Goal: Task Accomplishment & Management: Manage account settings

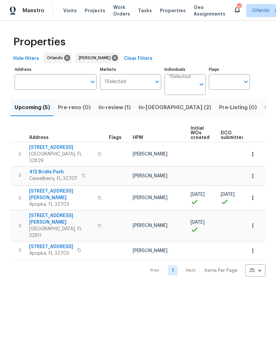
click at [151, 106] on span "In-[GEOGRAPHIC_DATA] (2)" at bounding box center [175, 107] width 72 height 9
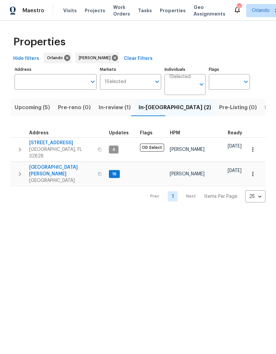
click at [59, 144] on span "[STREET_ADDRESS]" at bounding box center [61, 143] width 64 height 7
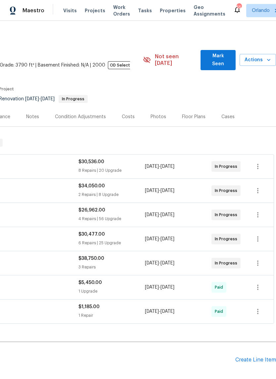
scroll to position [0, 98]
click at [224, 58] on span "Mark Seen" at bounding box center [218, 60] width 24 height 16
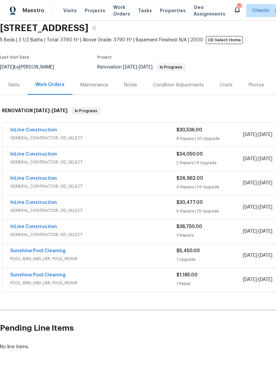
scroll to position [25, 0]
click at [28, 130] on link "InLine Construction" at bounding box center [33, 130] width 47 height 5
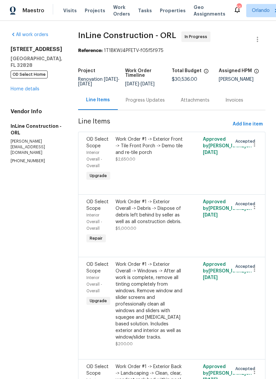
click at [27, 89] on link "Home details" at bounding box center [25, 89] width 29 height 5
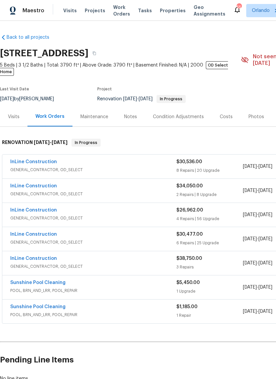
click at [19, 184] on link "InLine Construction" at bounding box center [33, 186] width 47 height 5
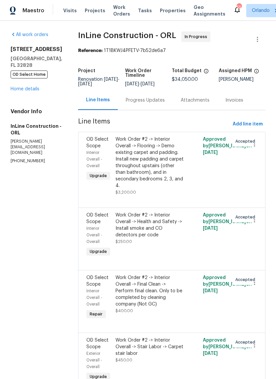
click at [26, 89] on link "Home details" at bounding box center [25, 89] width 29 height 5
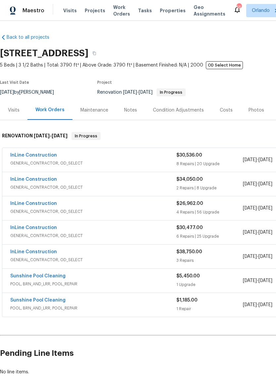
click at [23, 205] on link "InLine Construction" at bounding box center [33, 203] width 47 height 5
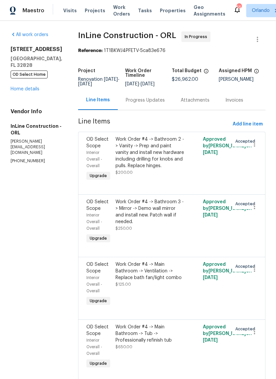
click at [25, 91] on link "Home details" at bounding box center [25, 89] width 29 height 5
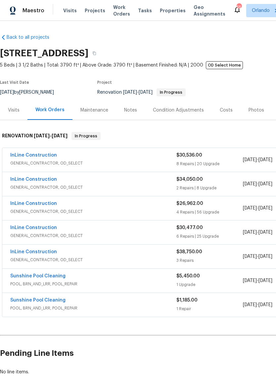
click at [20, 227] on link "InLine Construction" at bounding box center [33, 227] width 47 height 5
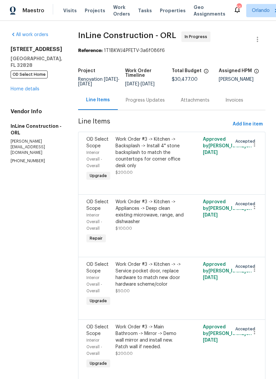
click at [23, 91] on link "Home details" at bounding box center [25, 89] width 29 height 5
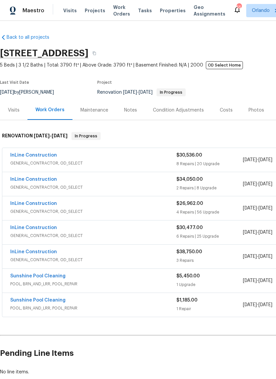
click at [20, 250] on link "InLine Construction" at bounding box center [33, 251] width 47 height 5
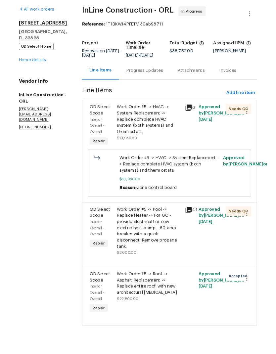
scroll to position [16, 0]
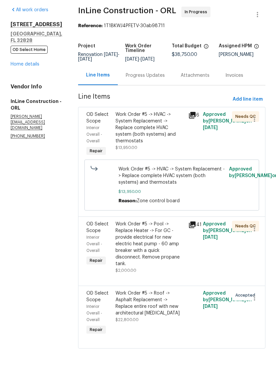
click at [148, 314] on div "Work Order #5 -> Roof -> Asphalt Replacement -> Replace entire roof with new ar…" at bounding box center [149, 327] width 69 height 26
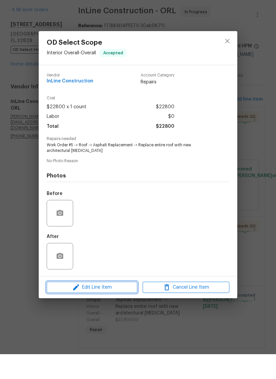
click at [121, 308] on span "Edit Line Item" at bounding box center [92, 312] width 87 height 8
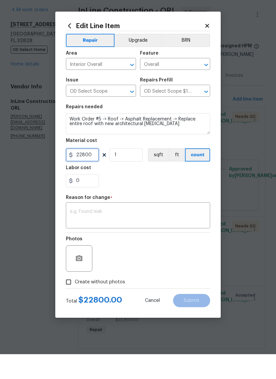
click at [88, 173] on input "22800" at bounding box center [82, 179] width 33 height 13
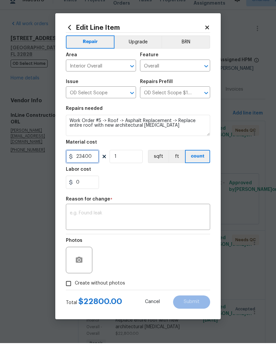
type input "23400"
click at [157, 222] on textarea at bounding box center [138, 229] width 136 height 14
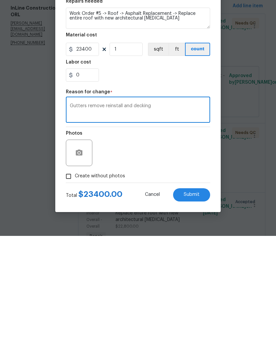
scroll to position [26, 0]
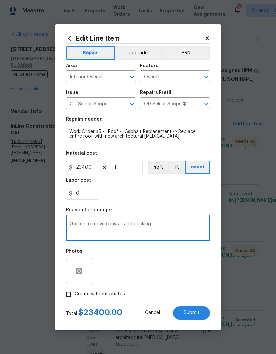
click at [171, 221] on div "Gutters remove reinstall and decking x ​" at bounding box center [138, 228] width 144 height 24
type textarea "Gutters remove reinstall and wood"
click at [201, 314] on button "Submit" at bounding box center [191, 312] width 37 height 13
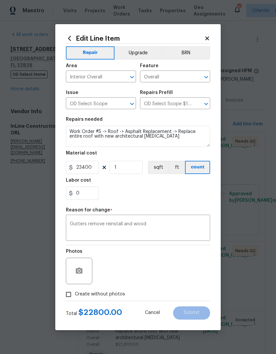
type input "22800"
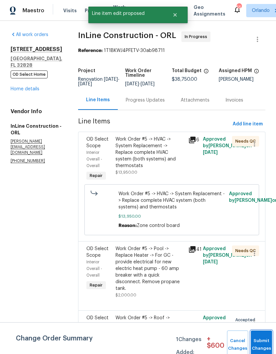
click at [262, 343] on button "Submit Changes" at bounding box center [261, 344] width 21 height 28
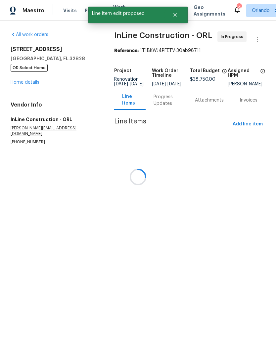
scroll to position [0, 0]
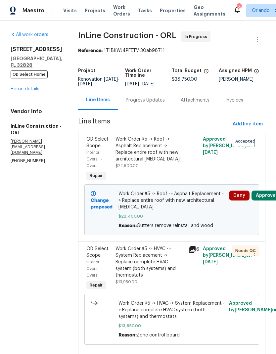
click at [268, 195] on button "Approve" at bounding box center [265, 195] width 28 height 10
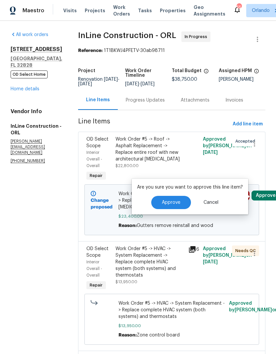
click at [174, 204] on span "Approve" at bounding box center [171, 202] width 19 height 5
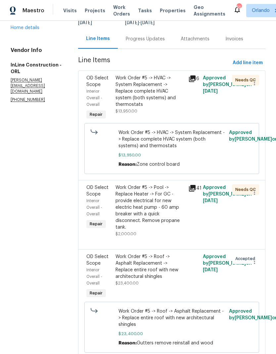
scroll to position [26, 0]
click at [159, 75] on div "Work Order #5 -> HVAC -> System Replacement -> Replace complete HVAC system (bo…" at bounding box center [149, 91] width 69 height 33
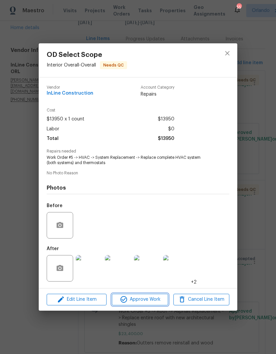
click at [158, 300] on span "Approve Work" at bounding box center [140, 299] width 52 height 8
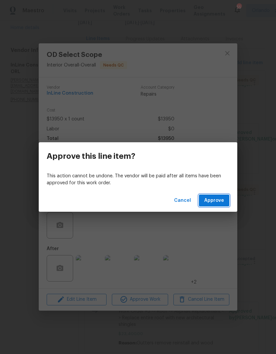
click at [225, 198] on button "Approve" at bounding box center [214, 200] width 30 height 12
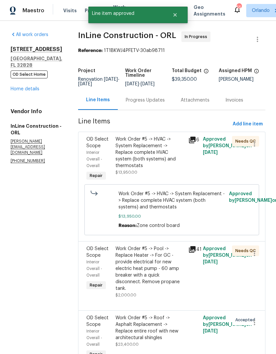
scroll to position [0, 0]
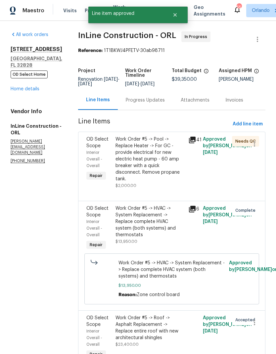
click at [166, 171] on div "Work Order #5 -> Pool -> Replace Heater -> For GC - provide electrical for new …" at bounding box center [149, 159] width 69 height 46
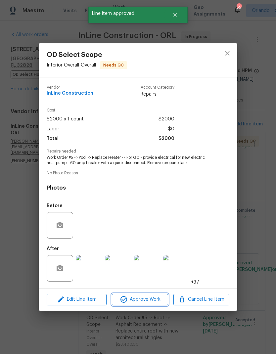
click at [161, 305] on button "Approve Work" at bounding box center [140, 300] width 56 height 12
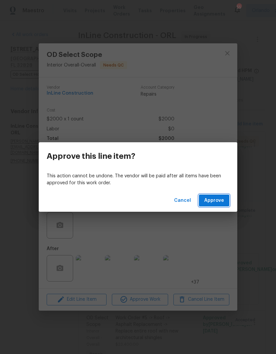
click at [225, 206] on button "Approve" at bounding box center [214, 200] width 30 height 12
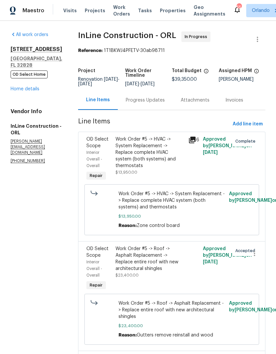
click at [33, 91] on link "Home details" at bounding box center [25, 89] width 29 height 5
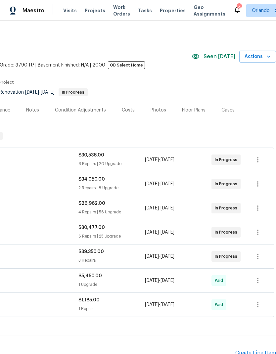
scroll to position [0, 98]
click at [266, 54] on icon "button" at bounding box center [268, 56] width 7 height 7
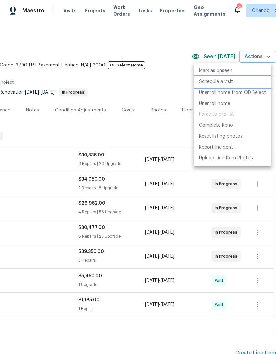
click at [228, 83] on p "Schedule a visit" at bounding box center [216, 81] width 34 height 7
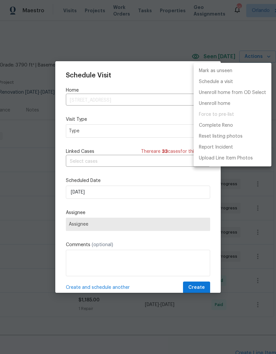
click at [160, 131] on div at bounding box center [138, 177] width 276 height 354
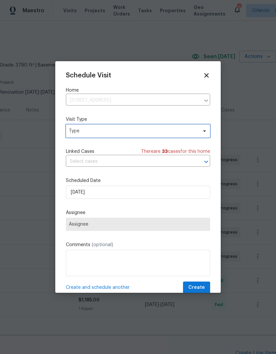
click at [173, 131] on span "Type" at bounding box center [133, 131] width 129 height 7
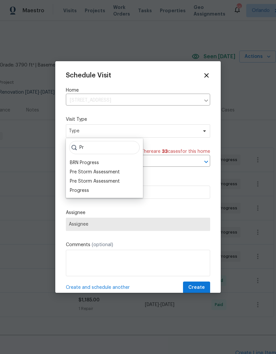
type input "Pr"
click at [85, 190] on div "Progress" at bounding box center [79, 190] width 19 height 7
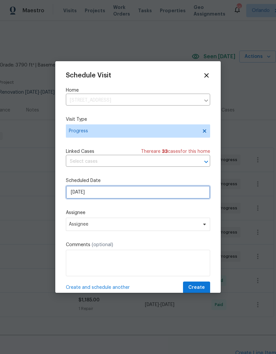
click at [137, 193] on input "[DATE]" at bounding box center [138, 192] width 144 height 13
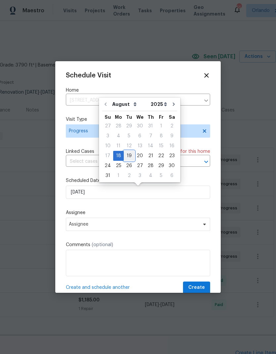
click at [127, 157] on div "19" at bounding box center [129, 155] width 11 height 9
type input "[DATE]"
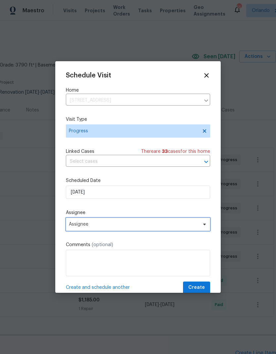
click at [132, 227] on span "Assignee" at bounding box center [134, 224] width 130 height 5
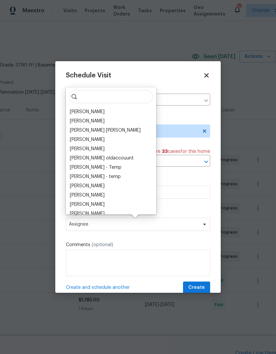
click at [91, 113] on div "[PERSON_NAME]" at bounding box center [87, 111] width 35 height 7
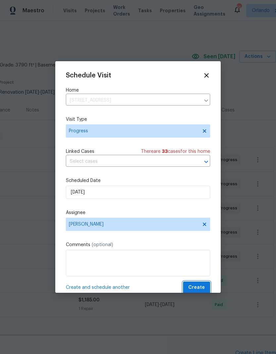
click at [204, 291] on span "Create" at bounding box center [196, 287] width 17 height 8
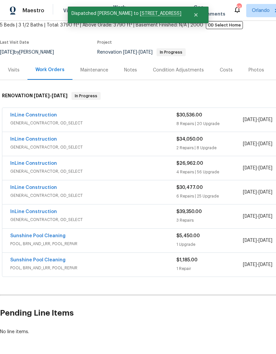
scroll to position [40, 0]
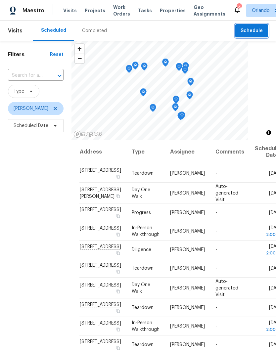
click at [258, 33] on span "Schedule" at bounding box center [251, 31] width 22 height 8
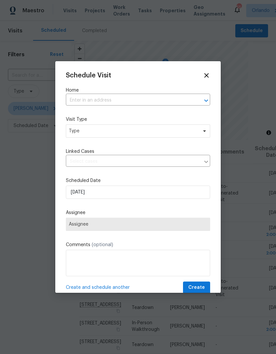
click at [158, 99] on input "text" at bounding box center [129, 100] width 126 height 10
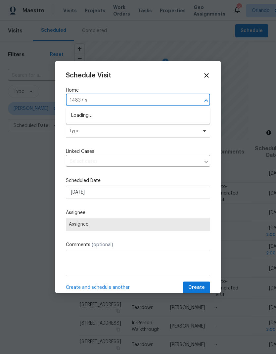
type input "14837 su"
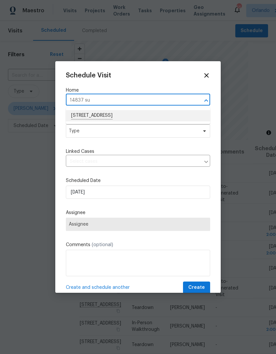
click at [129, 113] on li "[STREET_ADDRESS]" at bounding box center [138, 115] width 144 height 11
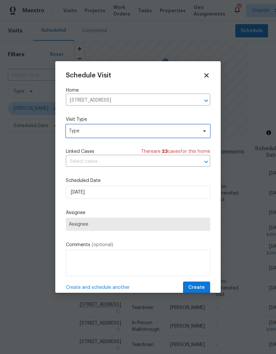
click at [141, 132] on span "Type" at bounding box center [133, 131] width 129 height 7
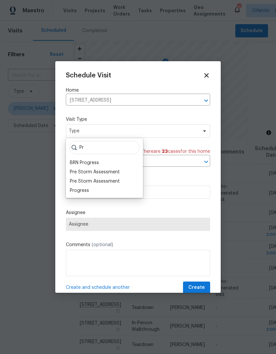
type input "Pr"
click at [88, 191] on div "Progress" at bounding box center [79, 190] width 19 height 7
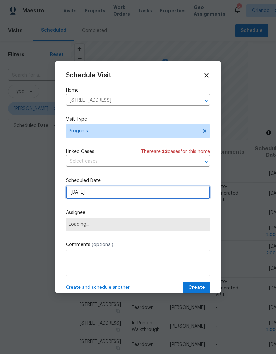
click at [128, 195] on input "[DATE]" at bounding box center [138, 192] width 144 height 13
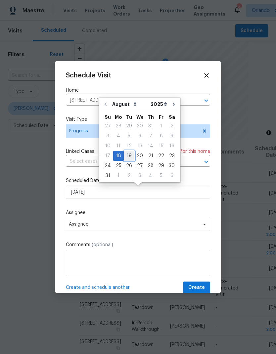
click at [129, 154] on div "19" at bounding box center [129, 155] width 11 height 9
type input "8/19/2025"
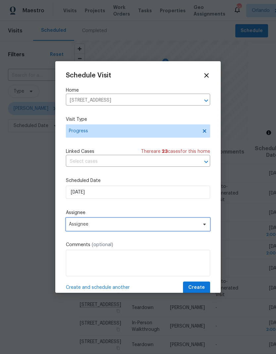
click at [135, 225] on span "Assignee" at bounding box center [134, 224] width 130 height 5
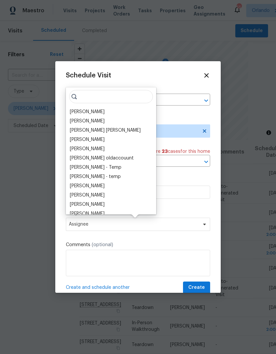
click at [94, 111] on div "[PERSON_NAME]" at bounding box center [87, 111] width 35 height 7
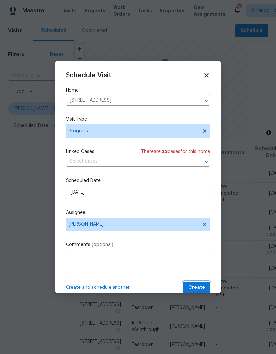
click at [202, 285] on span "Create" at bounding box center [196, 287] width 17 height 8
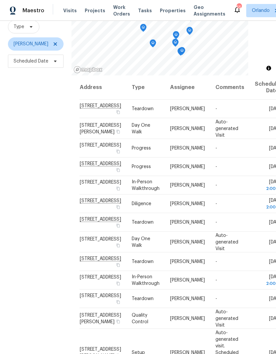
scroll to position [64, 0]
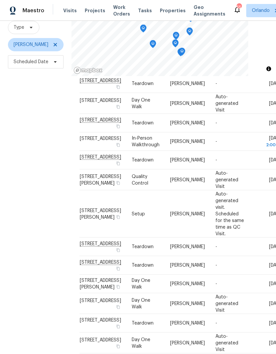
click at [24, 234] on div "Filters Reset ​ Type Austin Jones Scheduled Date" at bounding box center [35, 168] width 71 height 382
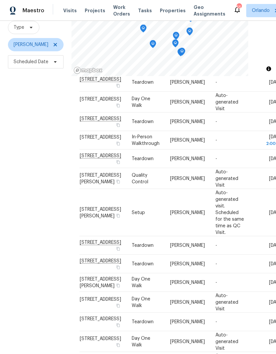
scroll to position [141, 0]
click at [0, 0] on span at bounding box center [0, 0] width 0 height 0
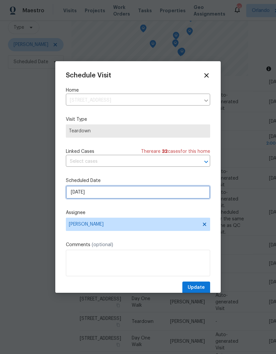
click at [119, 195] on input "8/27/2025" at bounding box center [138, 192] width 144 height 13
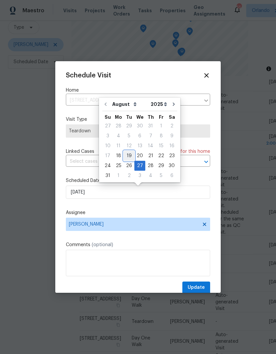
click at [128, 154] on div "19" at bounding box center [129, 155] width 11 height 9
type input "8/19/2025"
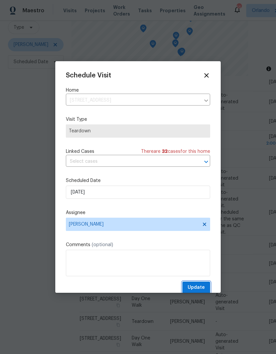
click at [201, 292] on span "Update" at bounding box center [196, 287] width 17 height 8
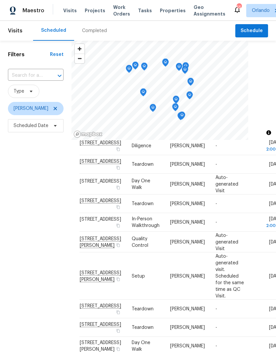
scroll to position [0, 0]
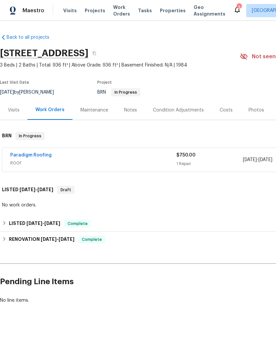
click at [252, 109] on div "Photos" at bounding box center [256, 110] width 16 height 7
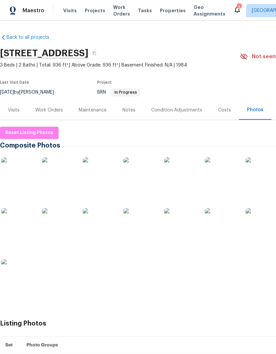
click at [33, 181] on img at bounding box center [17, 173] width 33 height 33
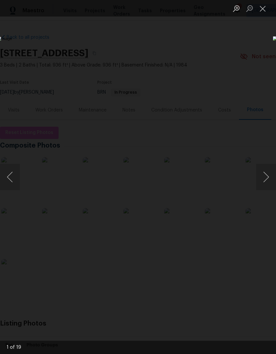
click at [267, 177] on button "Next image" at bounding box center [266, 177] width 20 height 26
click at [267, 179] on button "Next image" at bounding box center [266, 177] width 20 height 26
click at [268, 178] on button "Next image" at bounding box center [266, 177] width 20 height 26
click at [267, 184] on button "Next image" at bounding box center [266, 177] width 20 height 26
click at [268, 184] on button "Next image" at bounding box center [266, 177] width 20 height 26
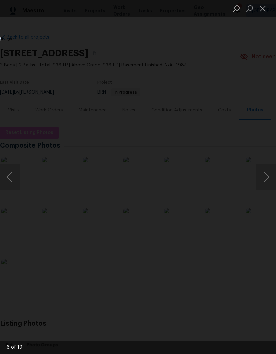
click at [268, 184] on button "Next image" at bounding box center [266, 177] width 20 height 26
click at [271, 180] on button "Next image" at bounding box center [266, 177] width 20 height 26
click at [265, 176] on button "Next image" at bounding box center [266, 177] width 20 height 26
click at [265, 174] on button "Next image" at bounding box center [266, 177] width 20 height 26
click at [265, 177] on button "Next image" at bounding box center [266, 177] width 20 height 26
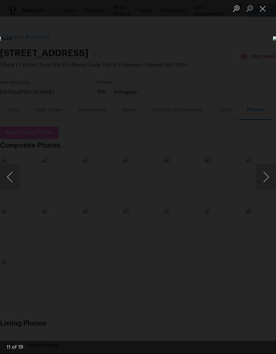
click at [265, 176] on button "Next image" at bounding box center [266, 177] width 20 height 26
click at [267, 174] on button "Next image" at bounding box center [266, 177] width 20 height 26
click at [264, 177] on button "Next image" at bounding box center [266, 177] width 20 height 26
click at [267, 176] on button "Next image" at bounding box center [266, 177] width 20 height 26
click at [270, 176] on button "Next image" at bounding box center [266, 177] width 20 height 26
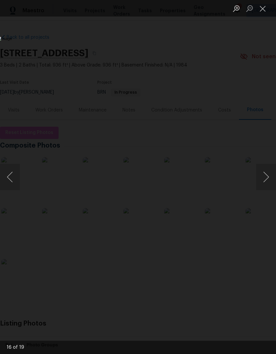
click at [270, 175] on button "Next image" at bounding box center [266, 177] width 20 height 26
click at [263, 176] on button "Next image" at bounding box center [266, 177] width 20 height 26
click at [233, 52] on div "Lightbox" at bounding box center [138, 177] width 276 height 354
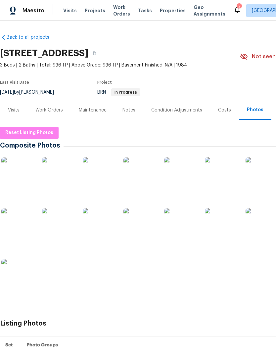
click at [63, 117] on div "Work Orders" at bounding box center [48, 110] width 43 height 20
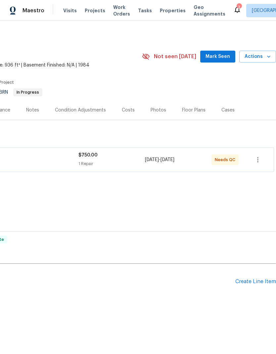
scroll to position [0, 98]
click at [222, 54] on span "Mark Seen" at bounding box center [217, 57] width 24 height 8
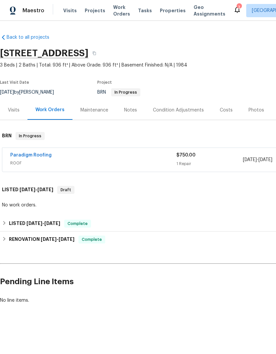
scroll to position [0, 0]
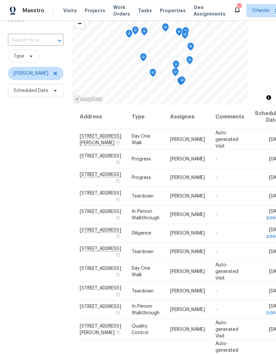
scroll to position [53, 0]
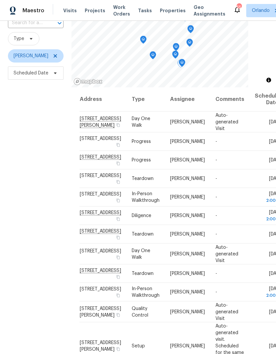
click at [0, 0] on icon at bounding box center [0, 0] width 0 height 0
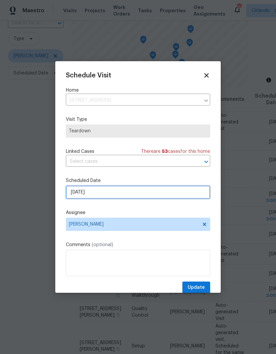
click at [147, 192] on input "8/21/2025" at bounding box center [138, 192] width 144 height 13
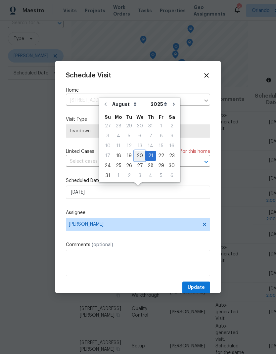
click at [139, 157] on div "20" at bounding box center [139, 155] width 11 height 9
type input "8/20/2025"
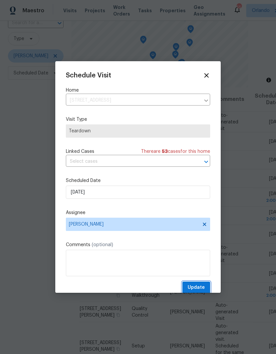
click at [204, 289] on span "Update" at bounding box center [196, 287] width 17 height 8
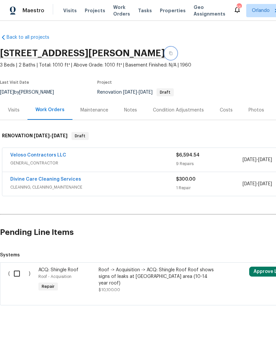
click at [169, 54] on icon "button" at bounding box center [170, 54] width 3 height 4
